Goal: Find specific page/section: Find specific page/section

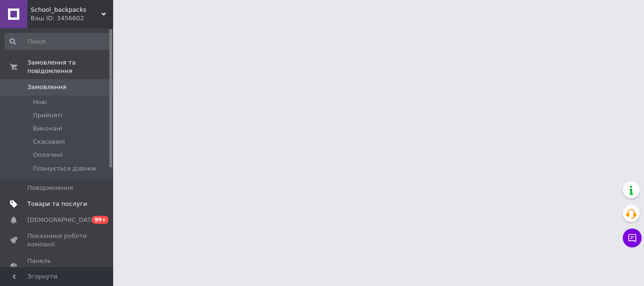
click at [55, 200] on span "Товари та послуги" at bounding box center [57, 204] width 60 height 8
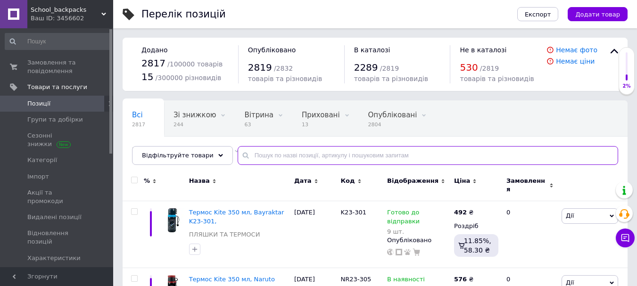
click at [332, 155] on input "text" at bounding box center [428, 155] width 380 height 19
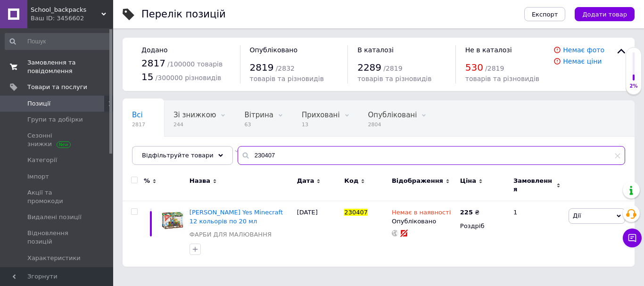
type input "230407"
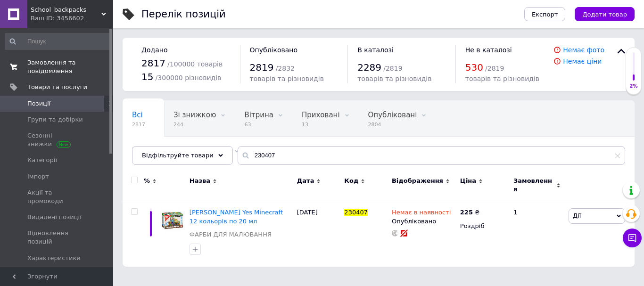
click at [51, 72] on span "Замовлення та повідомлення" at bounding box center [57, 66] width 60 height 17
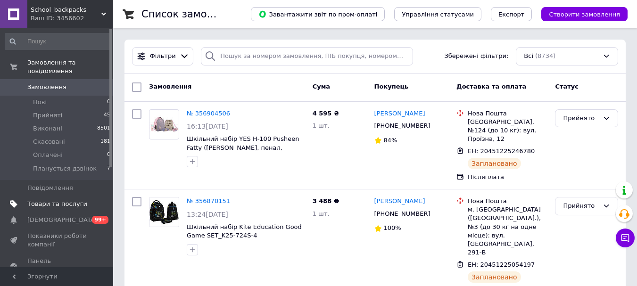
click at [60, 200] on span "Товари та послуги" at bounding box center [57, 204] width 60 height 8
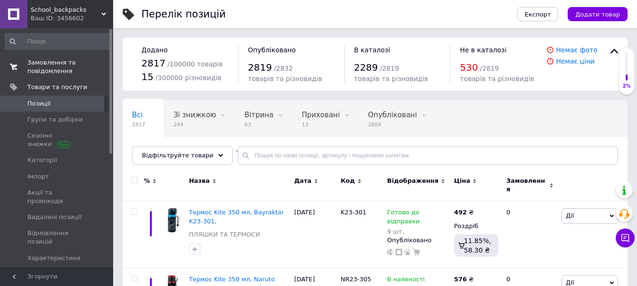
click at [35, 63] on span "Замовлення та повідомлення" at bounding box center [57, 66] width 60 height 17
